Goal: Information Seeking & Learning: Understand process/instructions

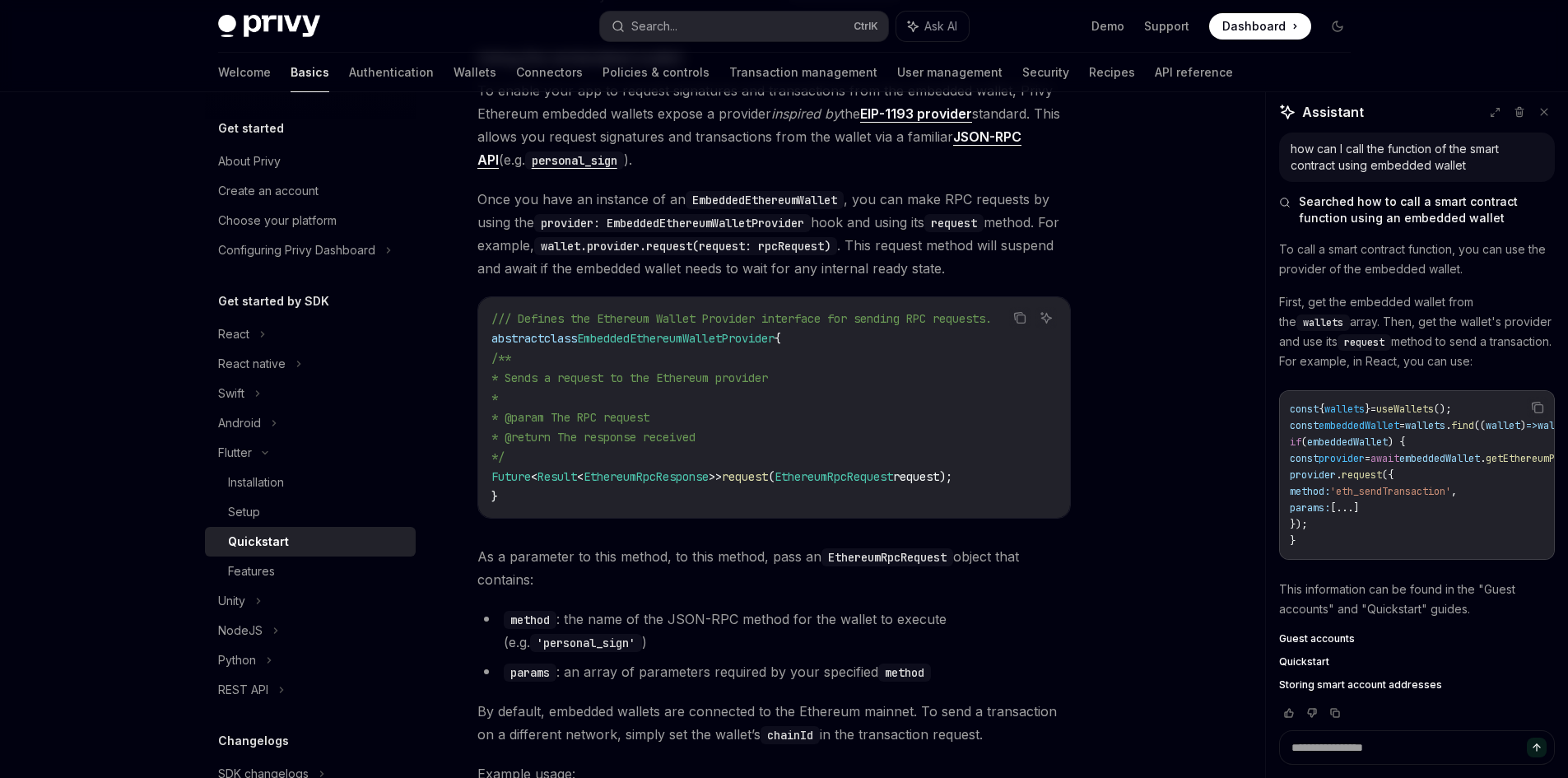
scroll to position [1396, 0]
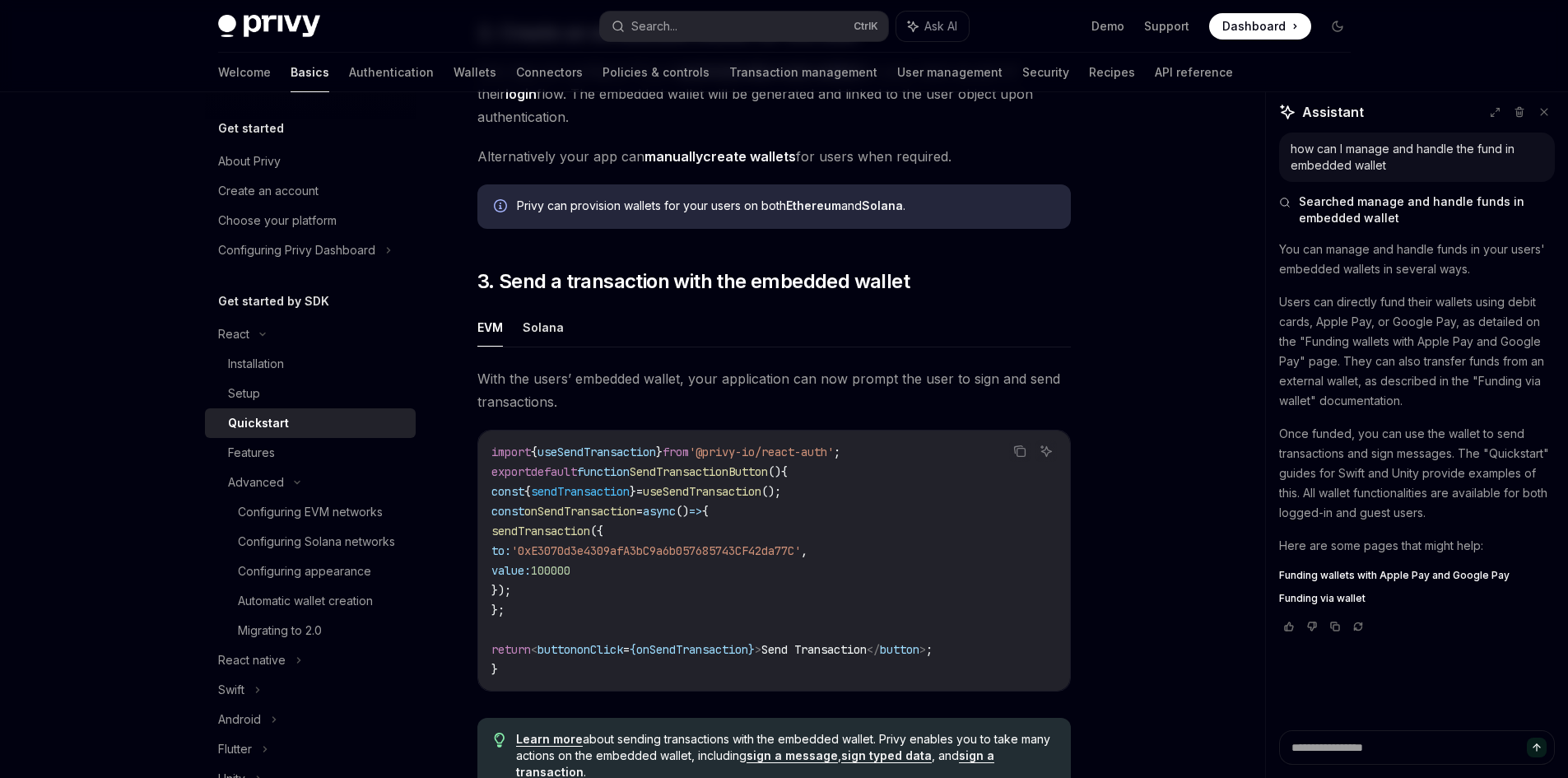
scroll to position [1234, 0]
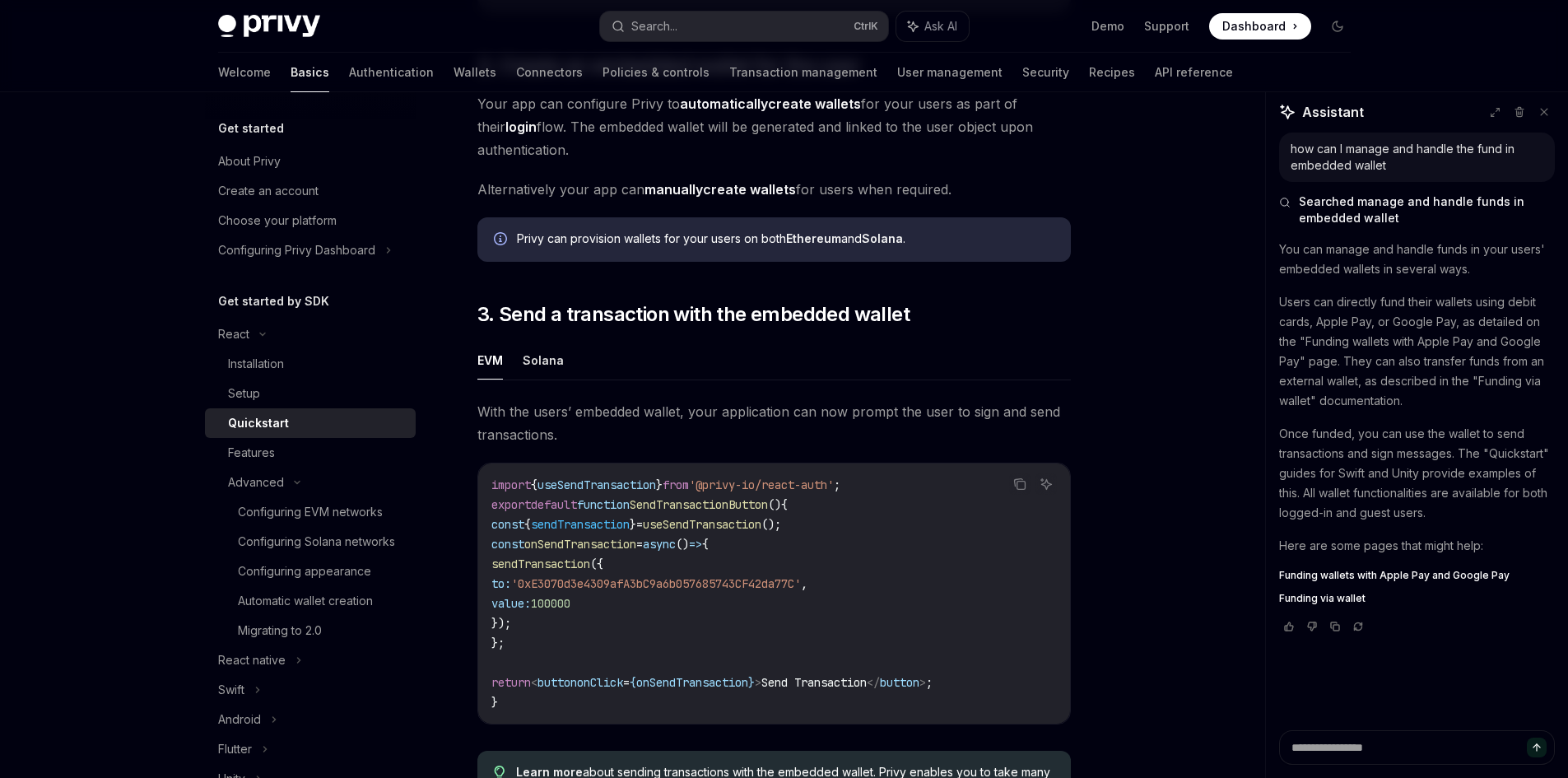
type textarea "*"
click at [761, 529] on span "useSendTransaction" at bounding box center [701, 524] width 119 height 15
click at [1017, 518] on div "Copy" at bounding box center [1019, 509] width 36 height 17
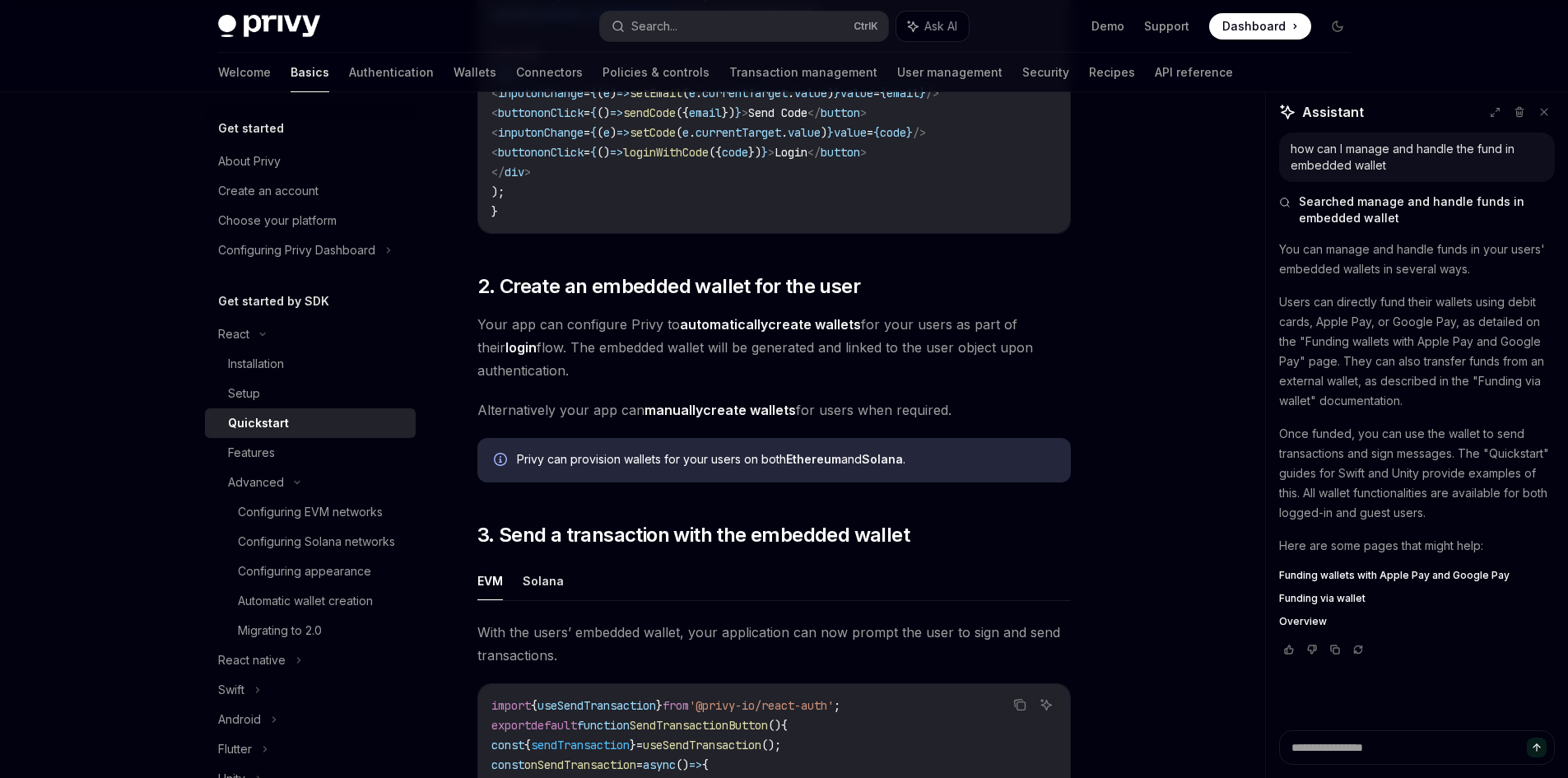
scroll to position [987, 0]
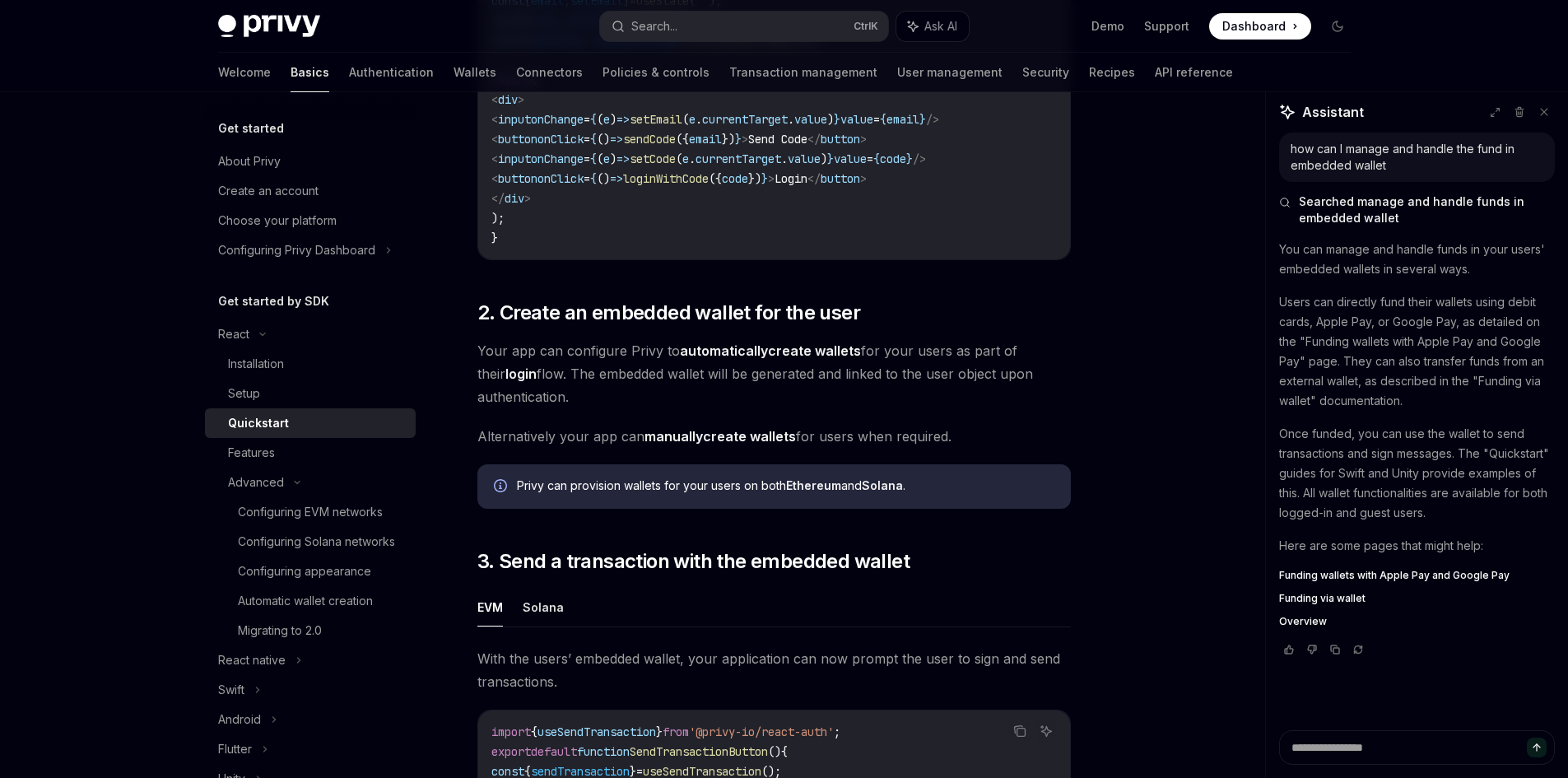
click at [1181, 387] on div "On this page 0. Prerequisites 1. Enable a user to log in via email Send an OTP …" at bounding box center [784, 249] width 1158 height 2288
